Goal: Book appointment/travel/reservation

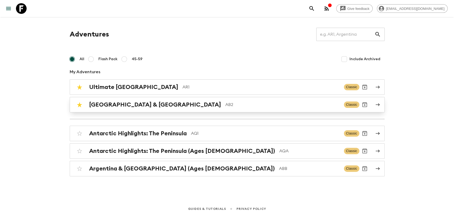
click at [108, 100] on div "Argentina & [GEOGRAPHIC_DATA] AB2 Classic" at bounding box center [216, 104] width 285 height 11
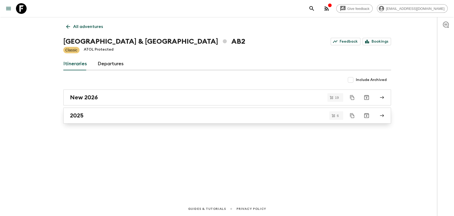
click at [185, 112] on div "2025" at bounding box center [222, 115] width 304 height 7
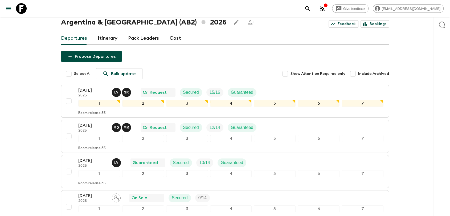
scroll to position [30, 0]
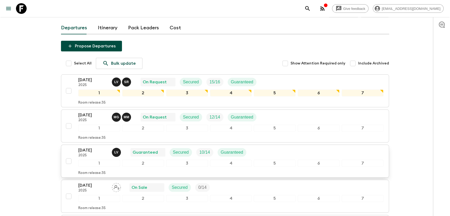
click at [102, 152] on p "[DATE]" at bounding box center [92, 150] width 29 height 6
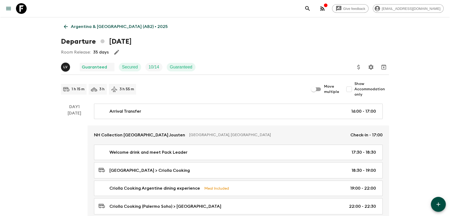
click at [68, 27] on icon at bounding box center [66, 27] width 6 height 6
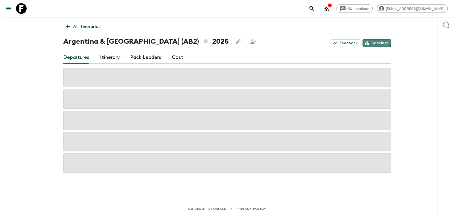
click at [371, 42] on link "Bookings" at bounding box center [377, 42] width 28 height 7
